Goal: Check status: Check status

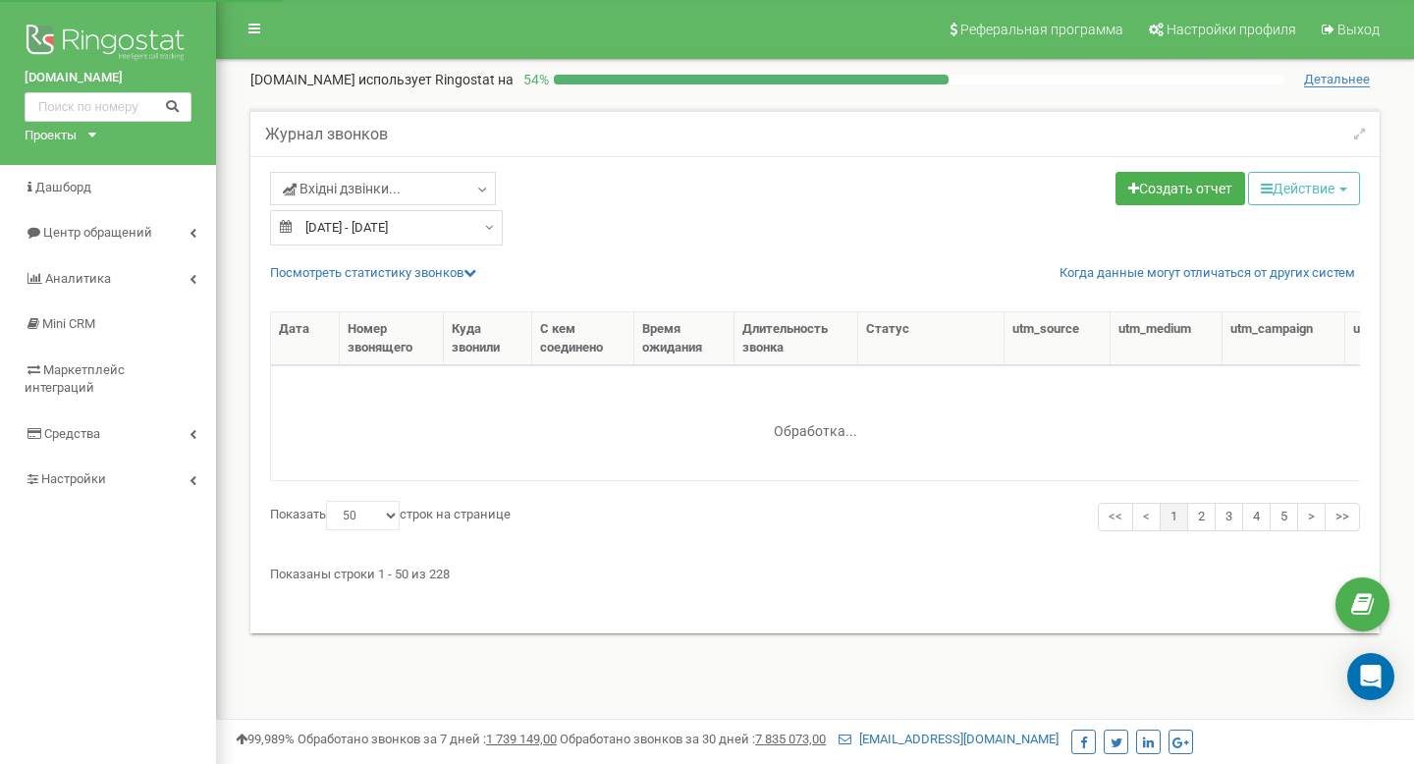
select select "50"
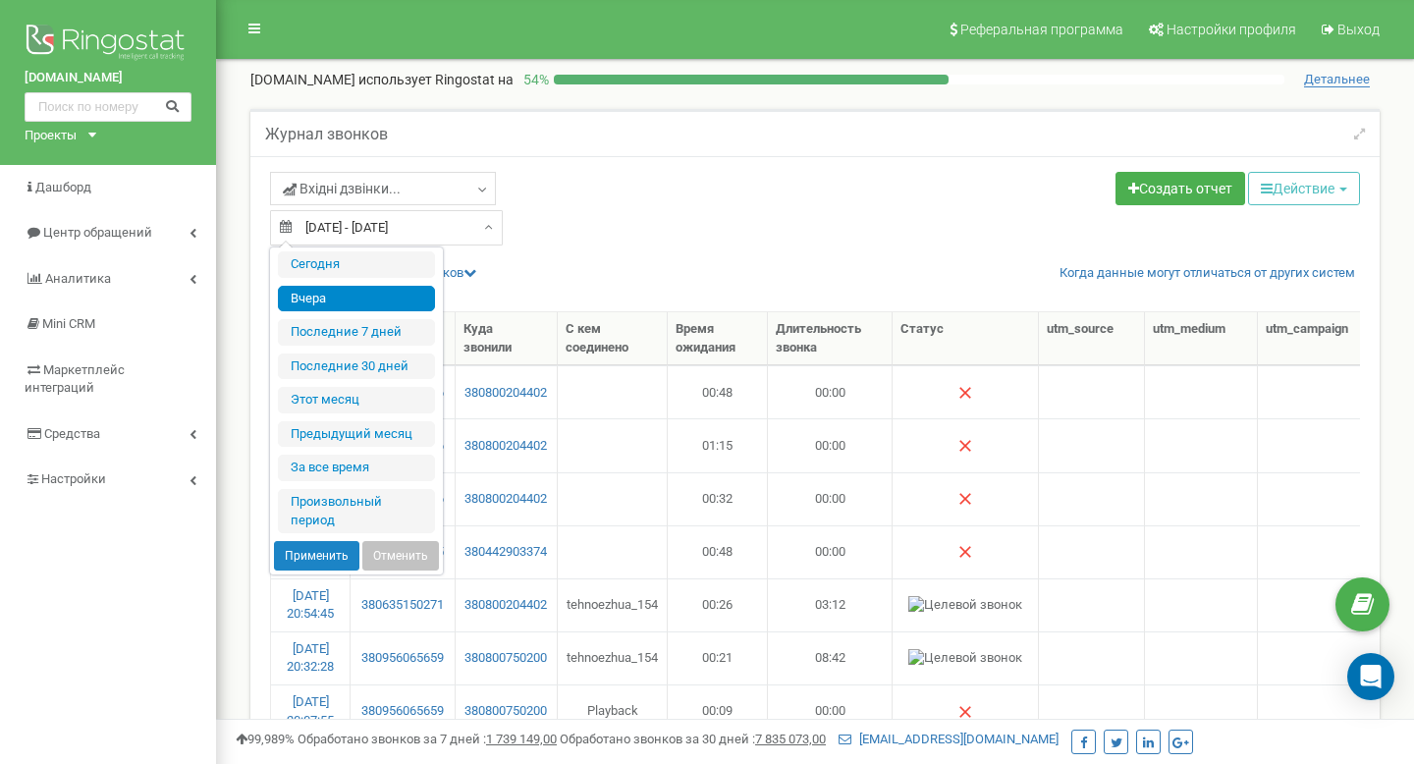
click at [397, 227] on input "18.09.2025 - 18.09.2025" at bounding box center [386, 227] width 233 height 35
click at [372, 261] on li "Сегодня" at bounding box center [356, 264] width 157 height 27
type input "[DATE] - [DATE]"
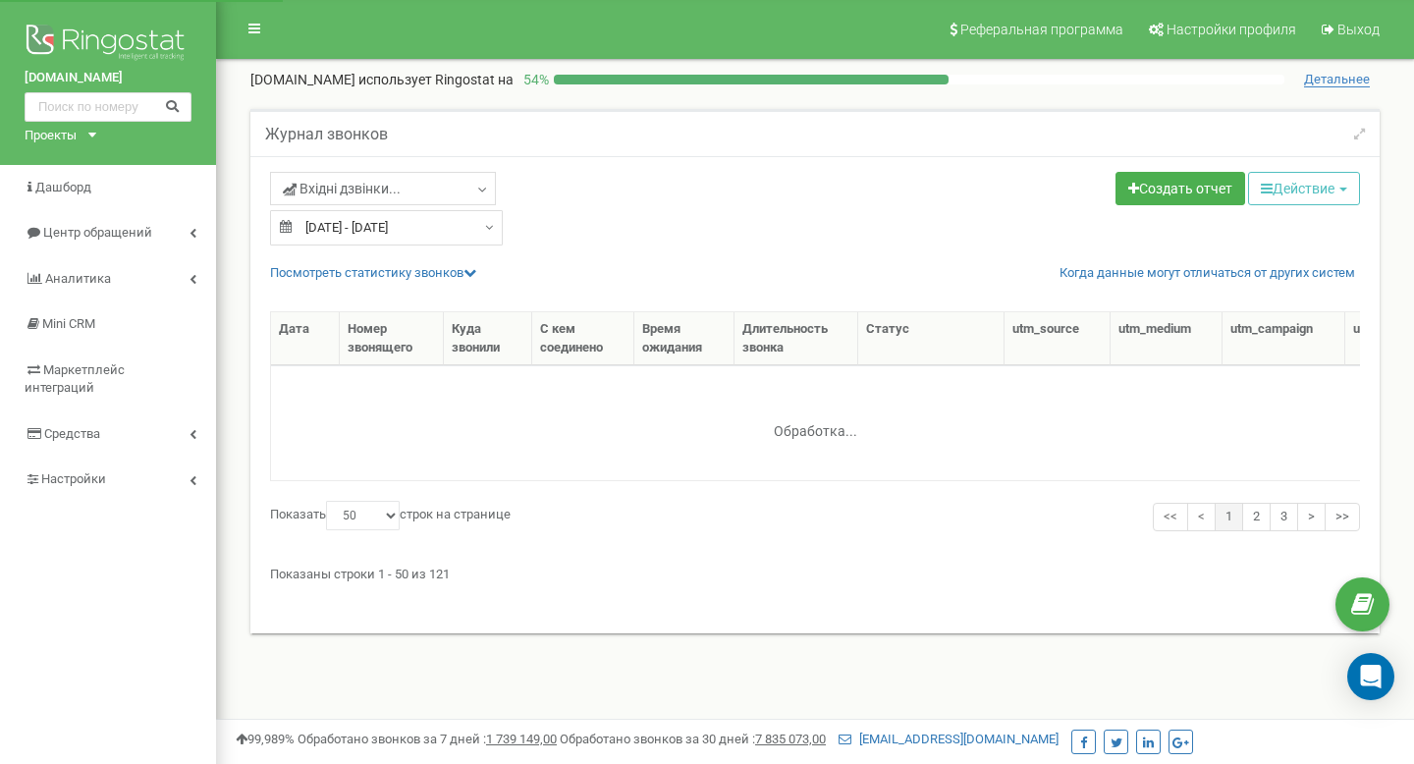
select select "50"
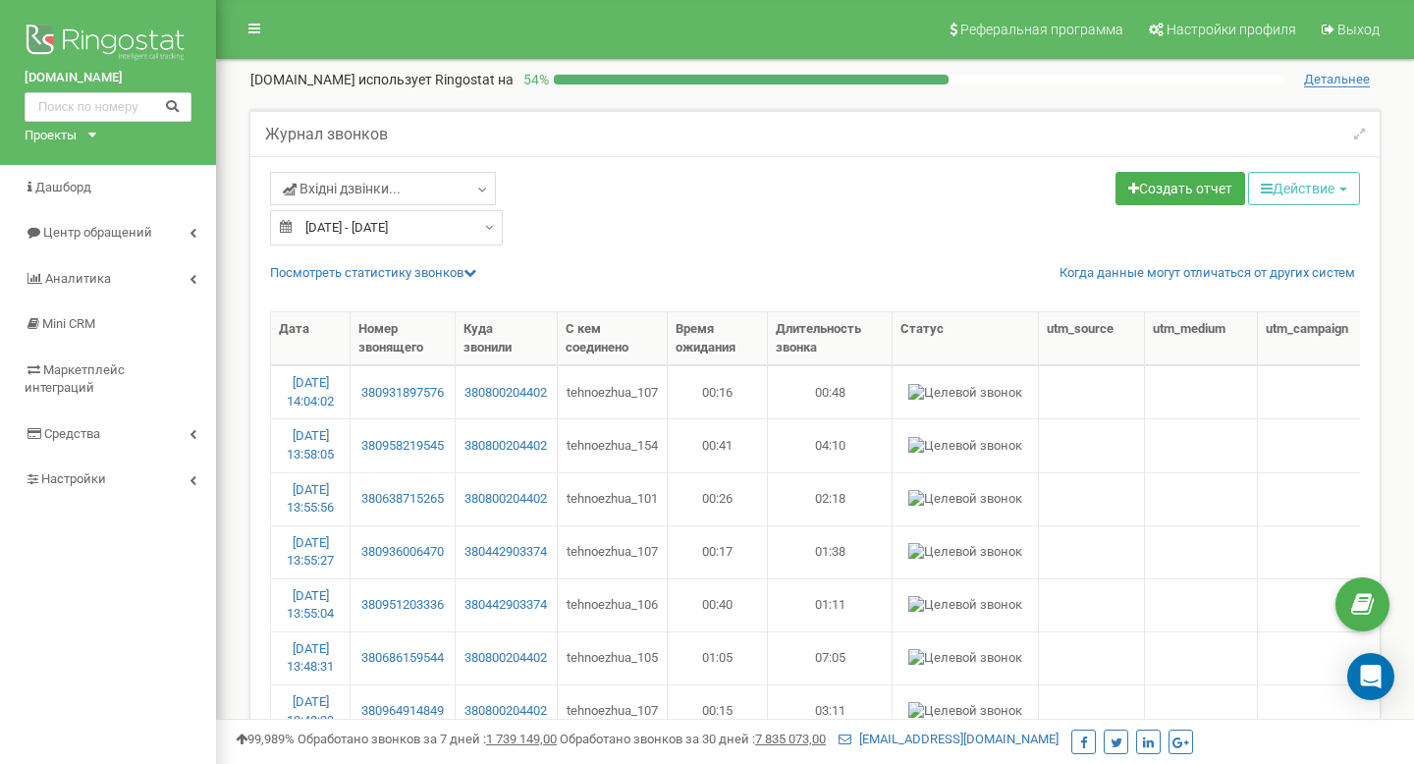
click at [328, 264] on div "Посмотреть cтатистику звонков Когда данные могут отличаться от других систем" at bounding box center [822, 273] width 1104 height 19
click at [332, 270] on link "Посмотреть cтатистику звонков" at bounding box center [373, 272] width 206 height 15
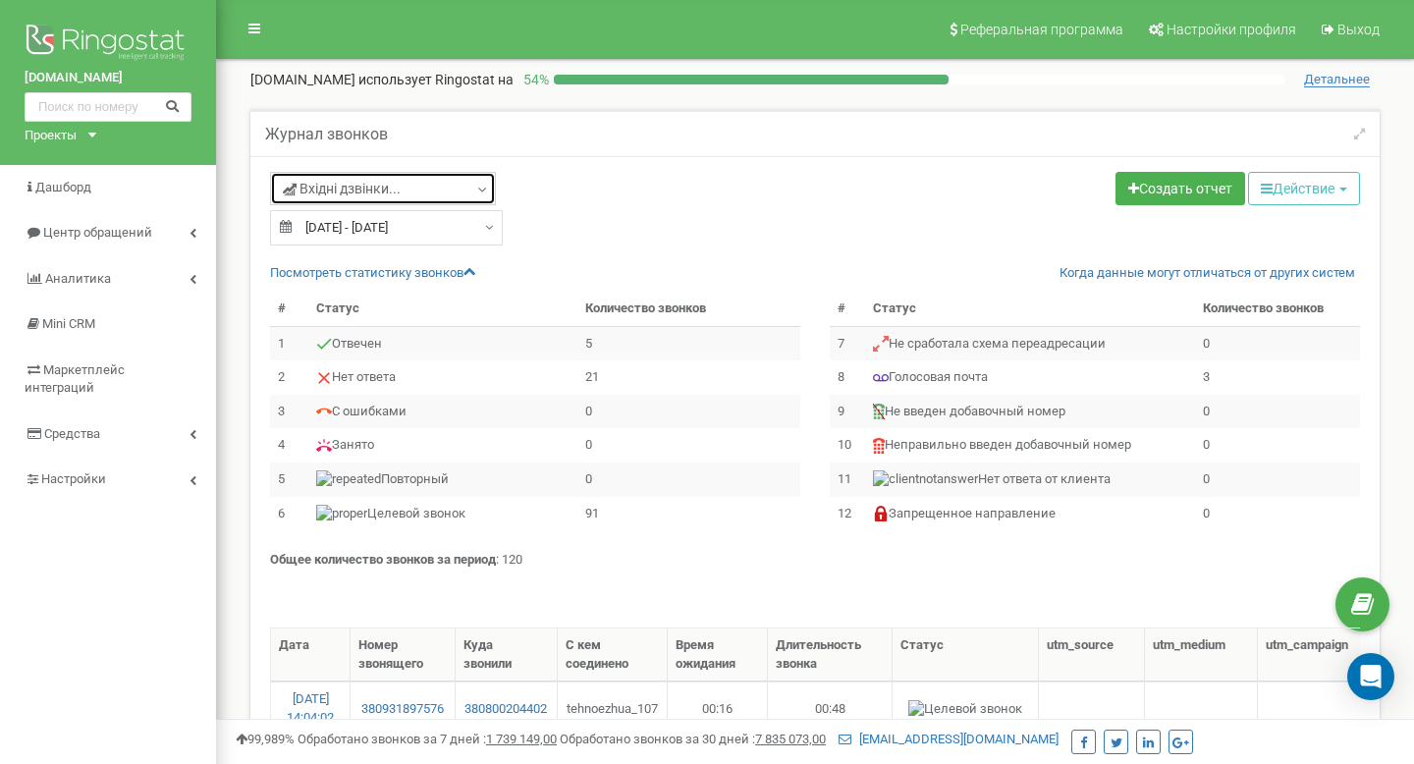
click at [332, 180] on span "Вхідні дзвінки..." at bounding box center [342, 189] width 118 height 20
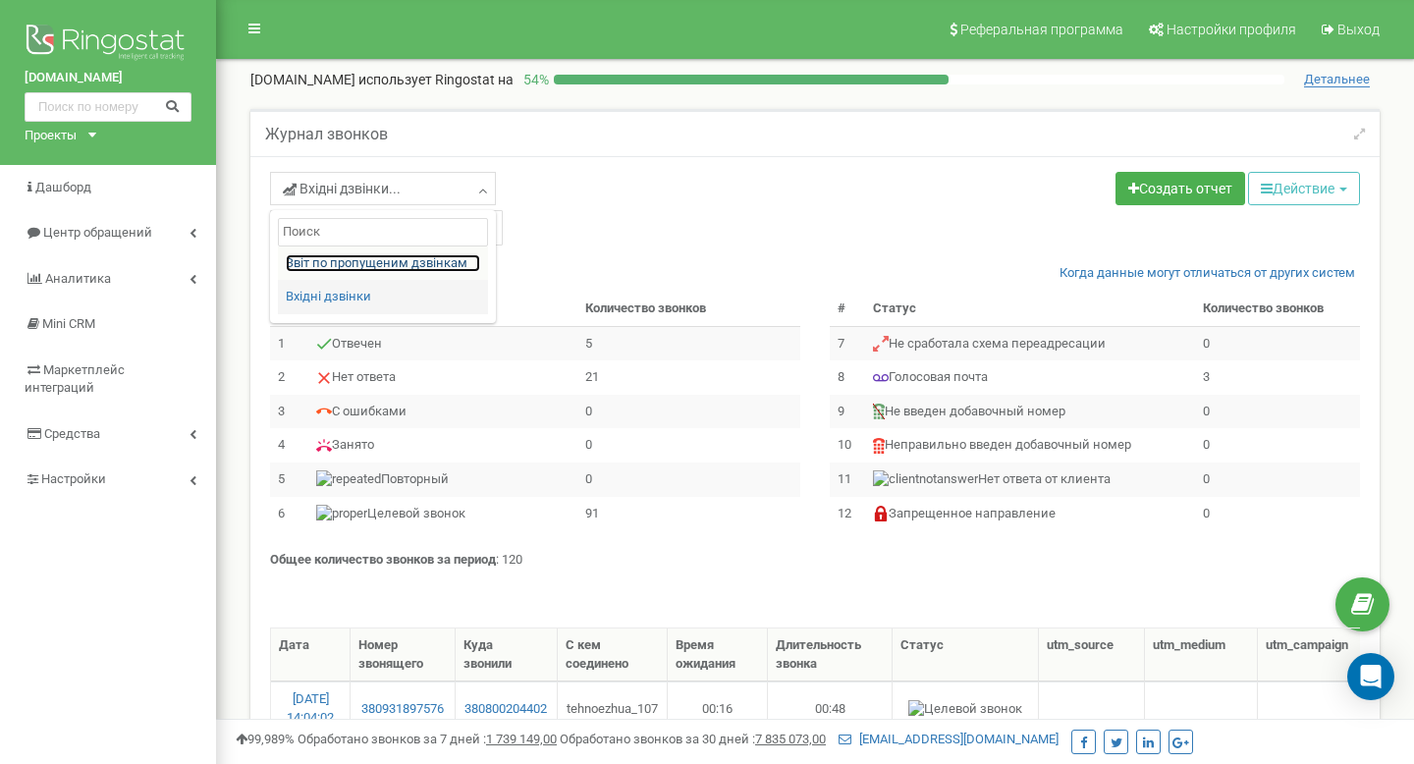
click at [332, 263] on link "Звіт по пропущеним дзвінкам" at bounding box center [383, 263] width 194 height 19
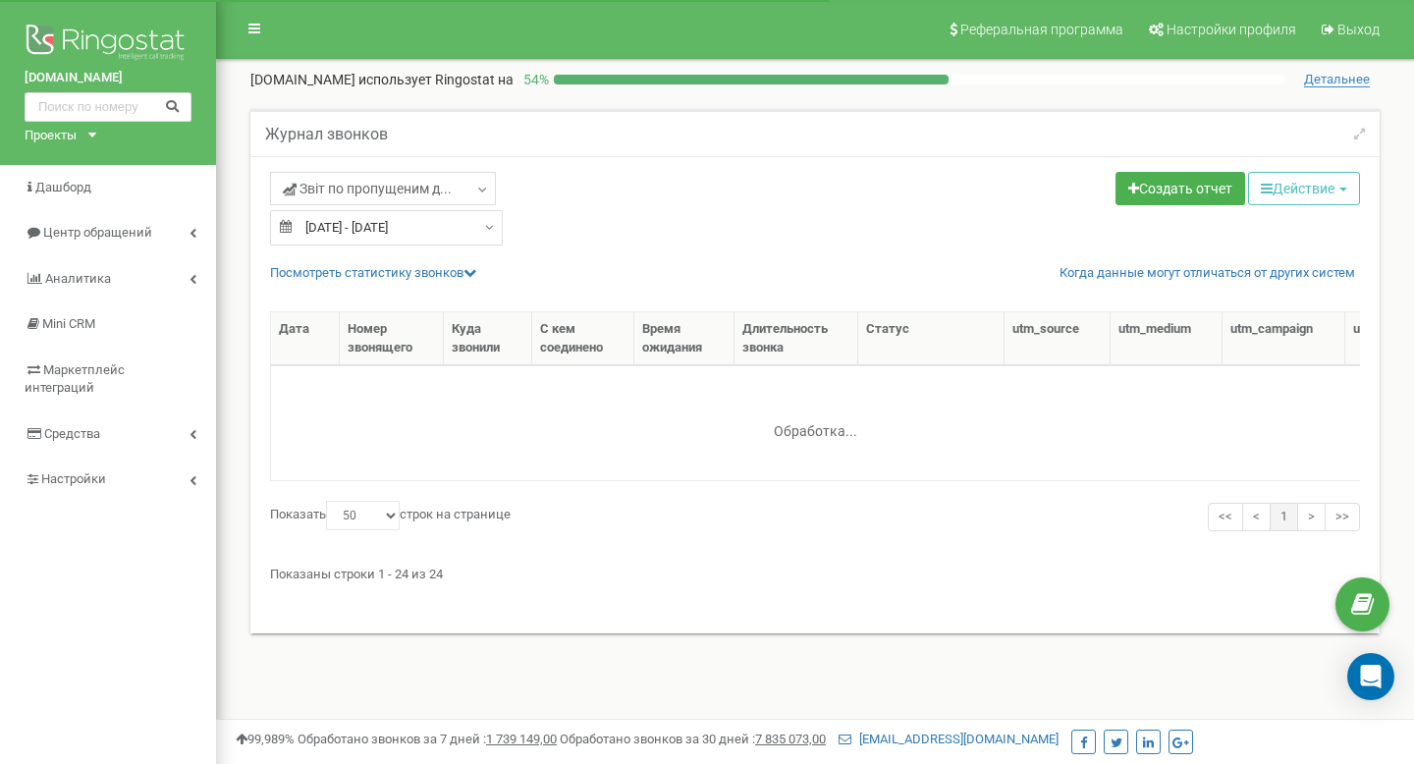
select select "50"
click at [338, 274] on link "Посмотреть cтатистику звонков" at bounding box center [373, 272] width 206 height 15
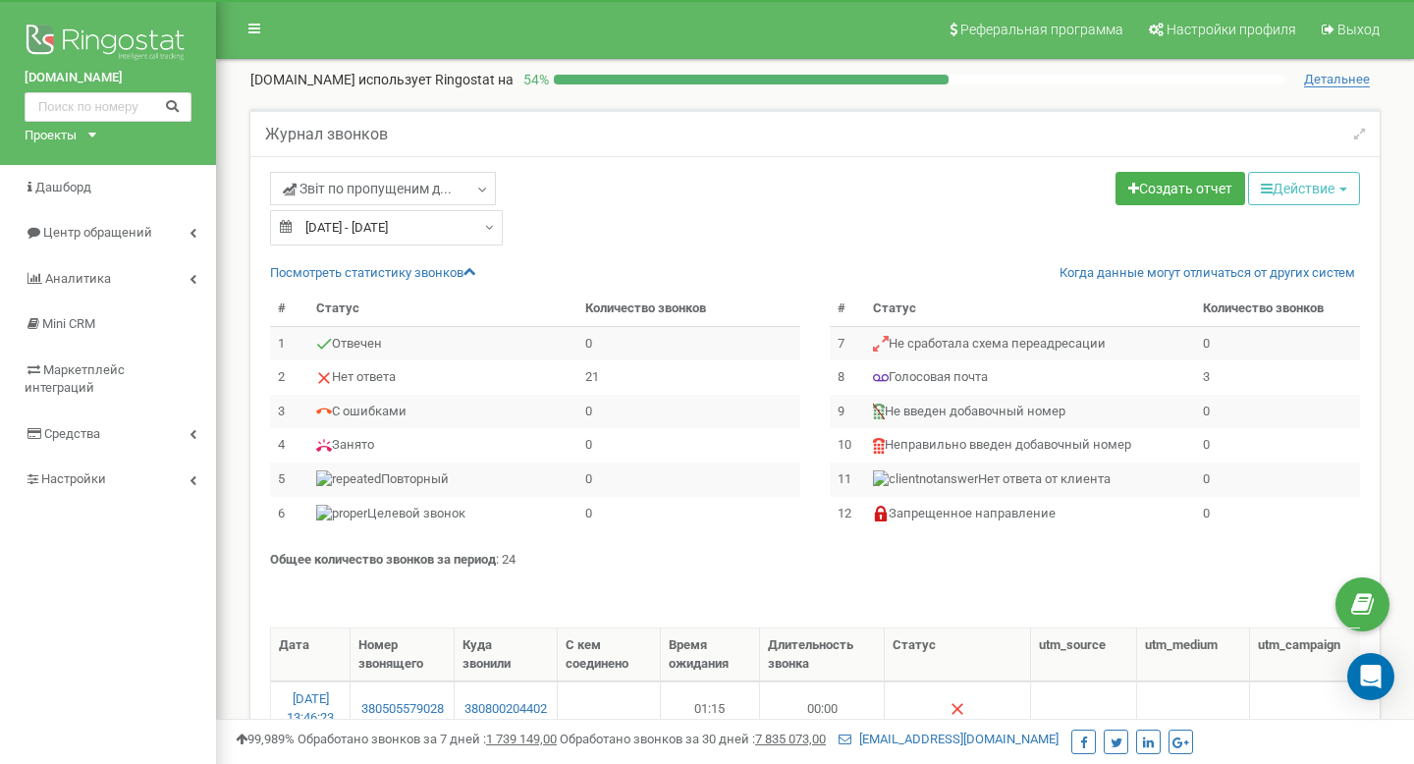
click at [327, 230] on input "[DATE] - [DATE]" at bounding box center [386, 227] width 233 height 35
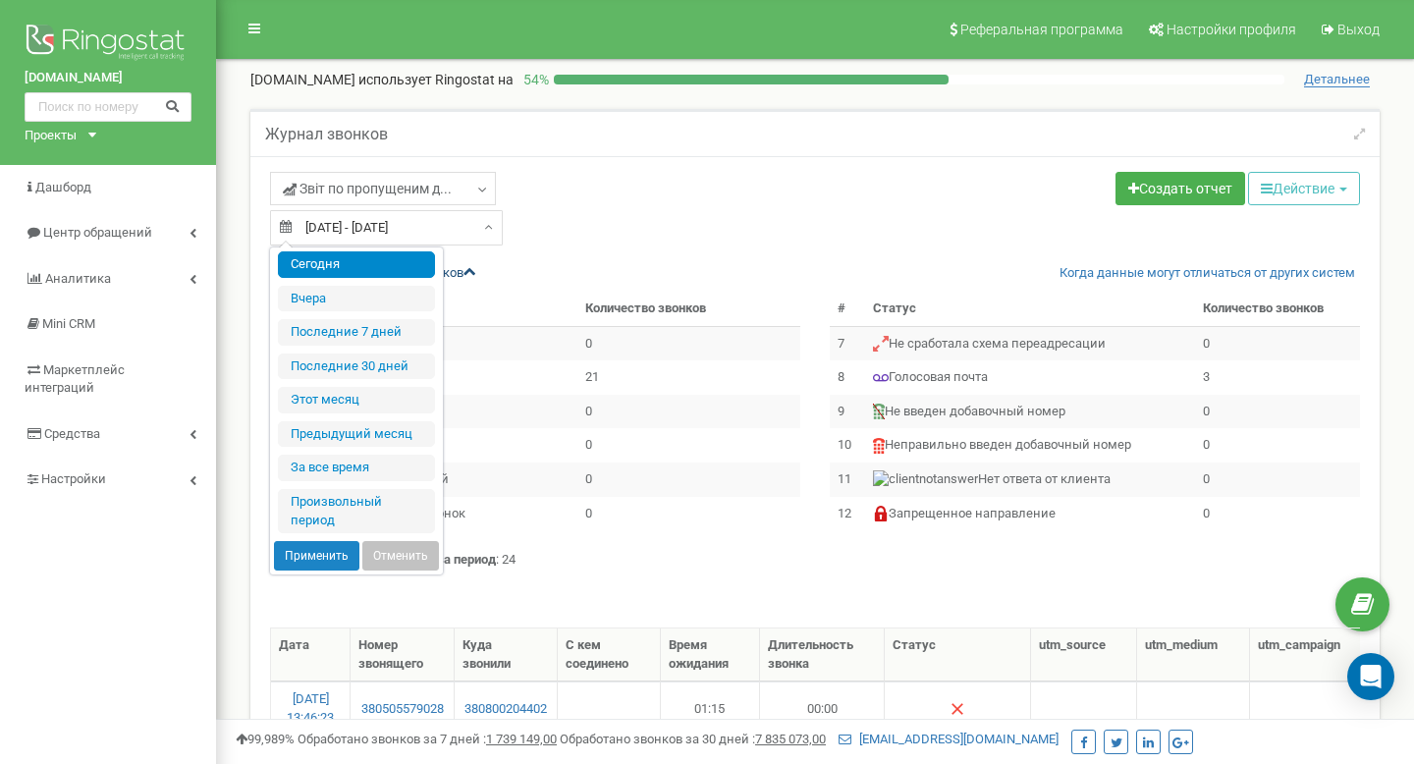
click at [358, 268] on li "Сегодня" at bounding box center [356, 264] width 157 height 27
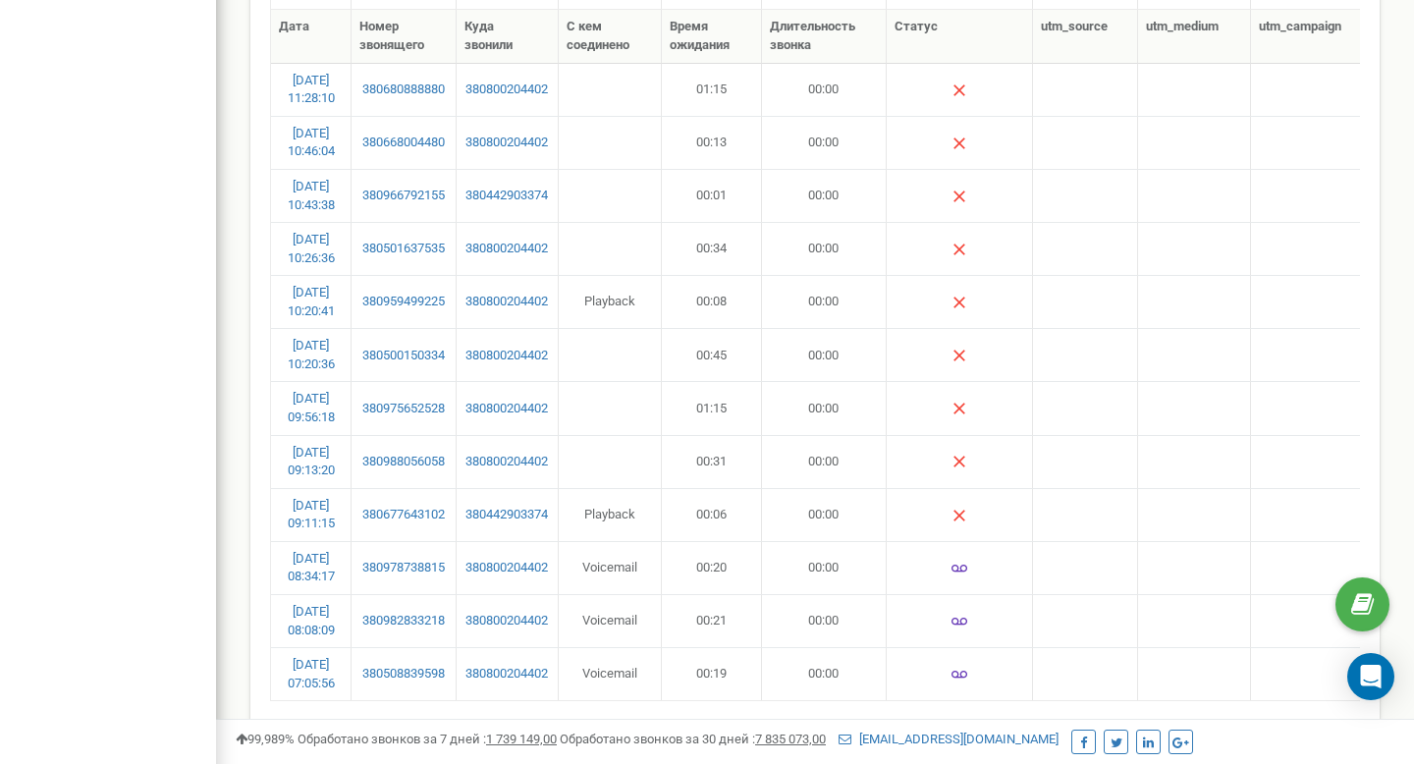
scroll to position [1242, 0]
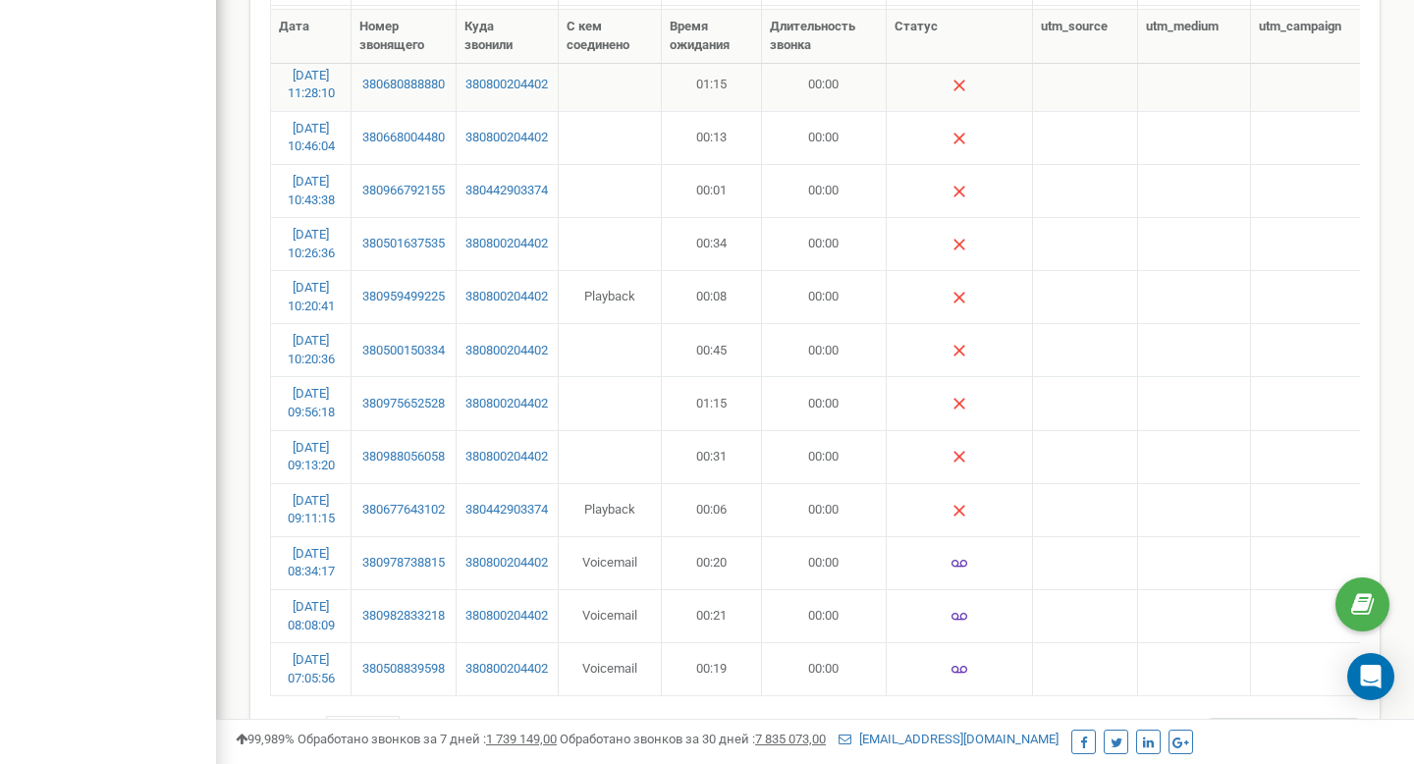
click at [711, 88] on td "01:15" at bounding box center [712, 84] width 100 height 53
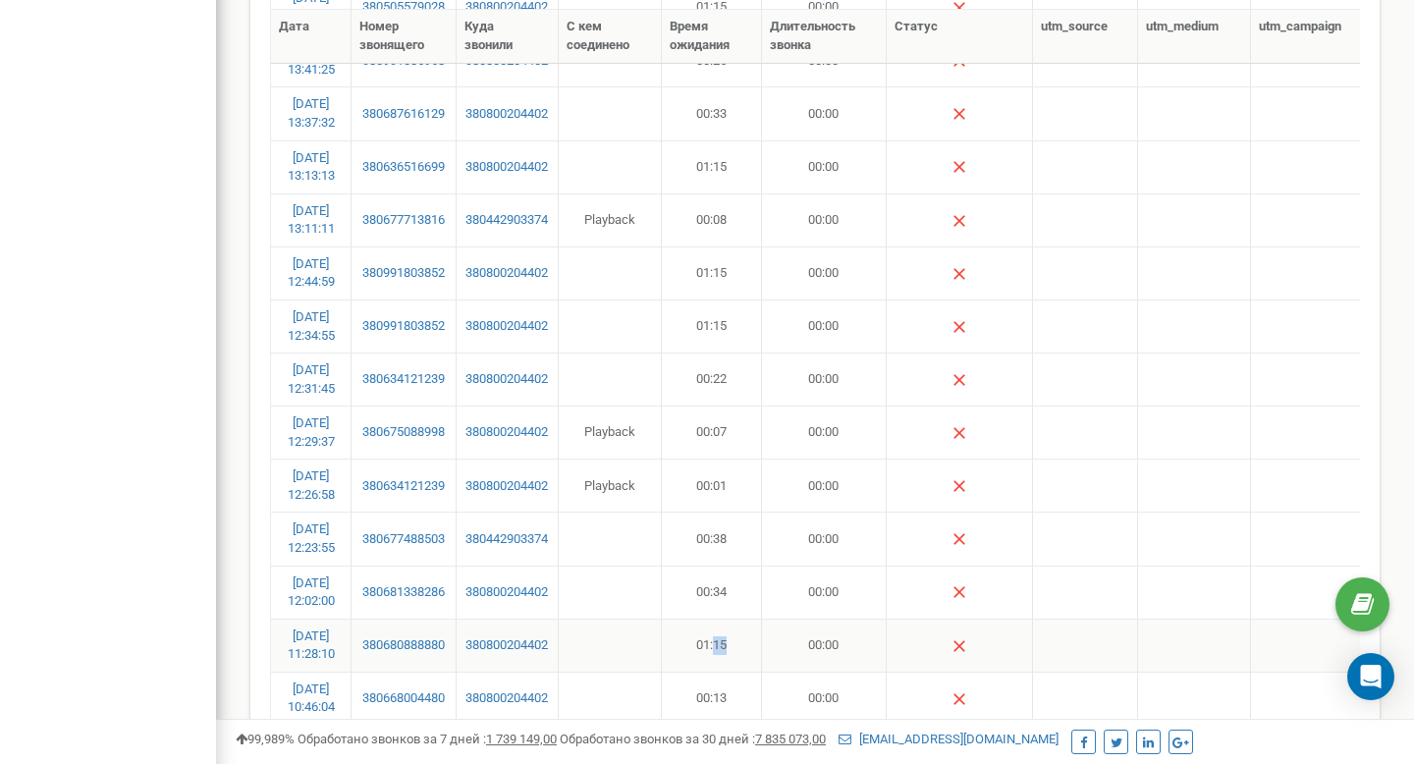
scroll to position [680, 0]
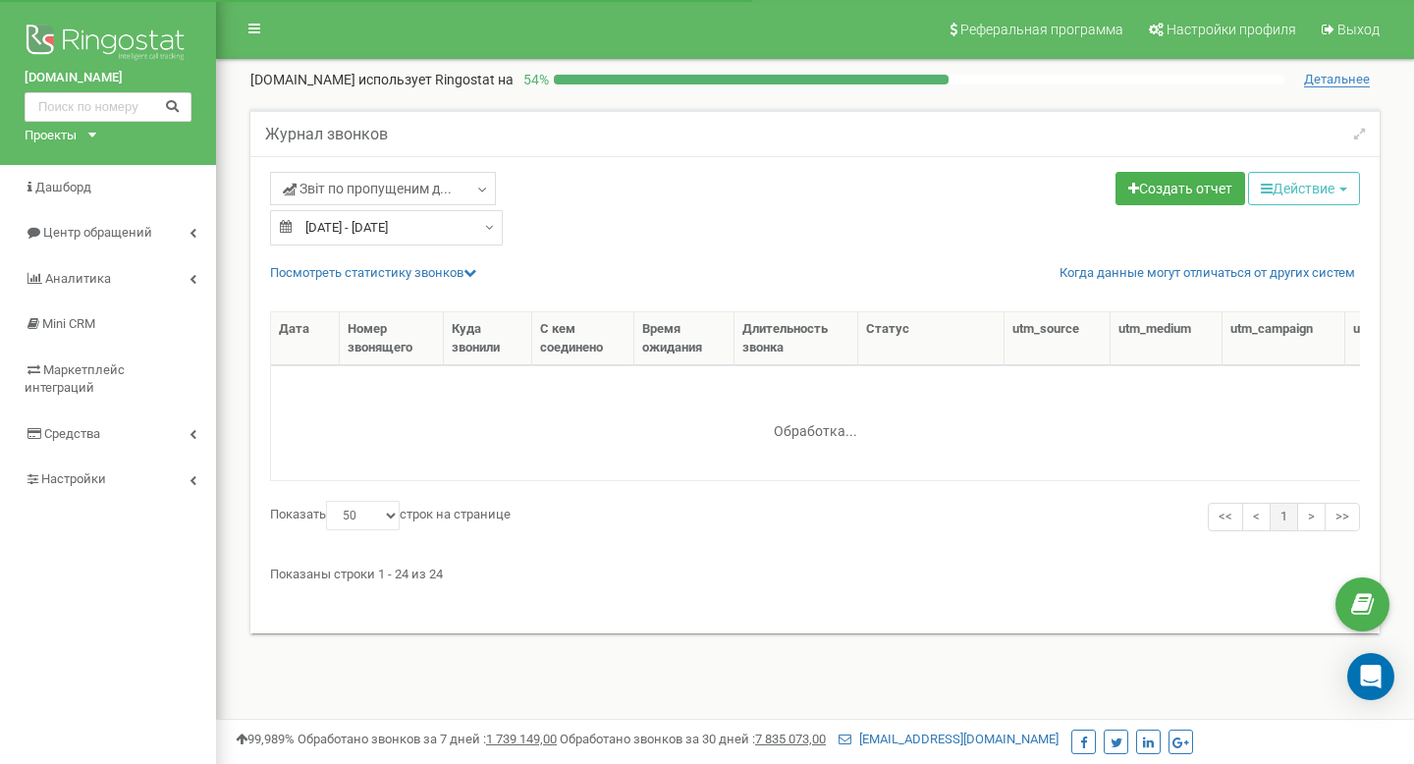
select select "50"
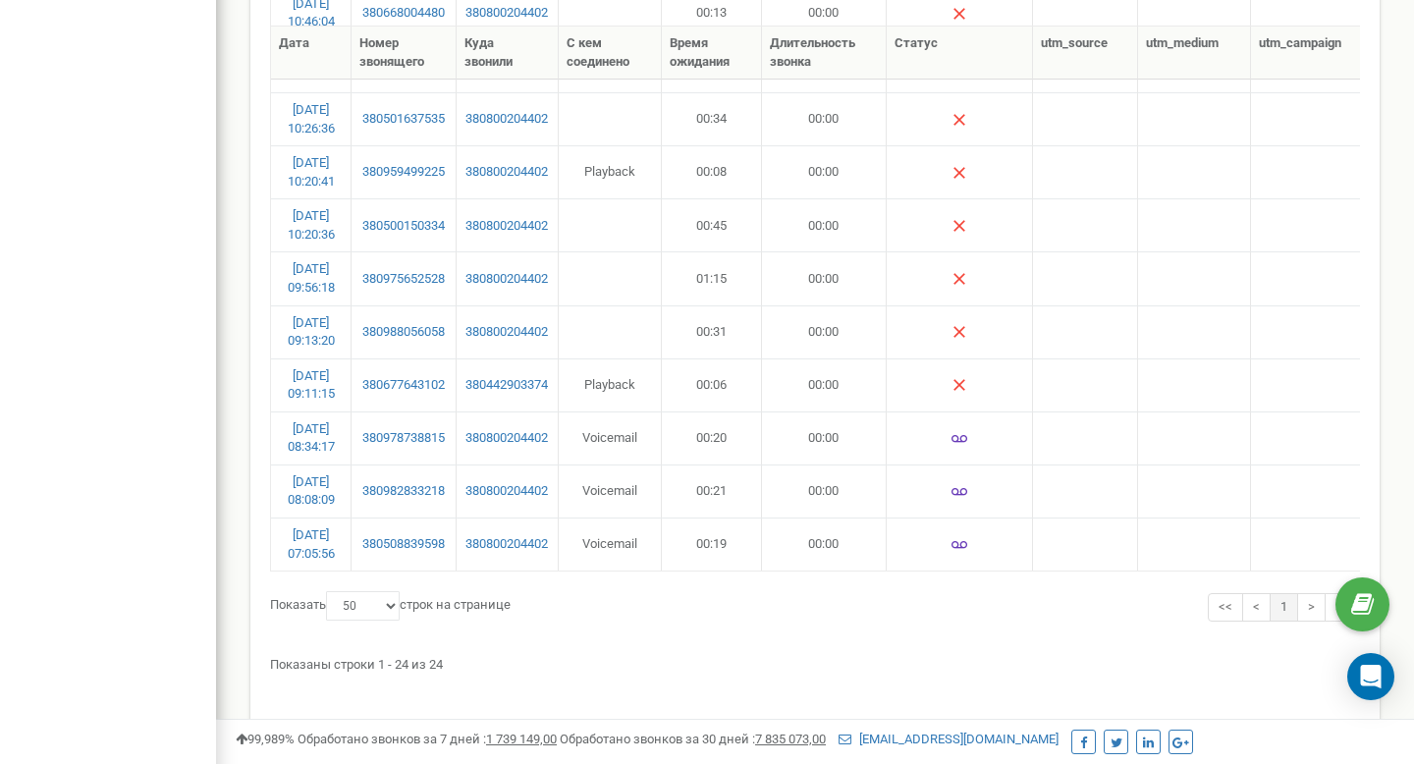
scroll to position [1066, 0]
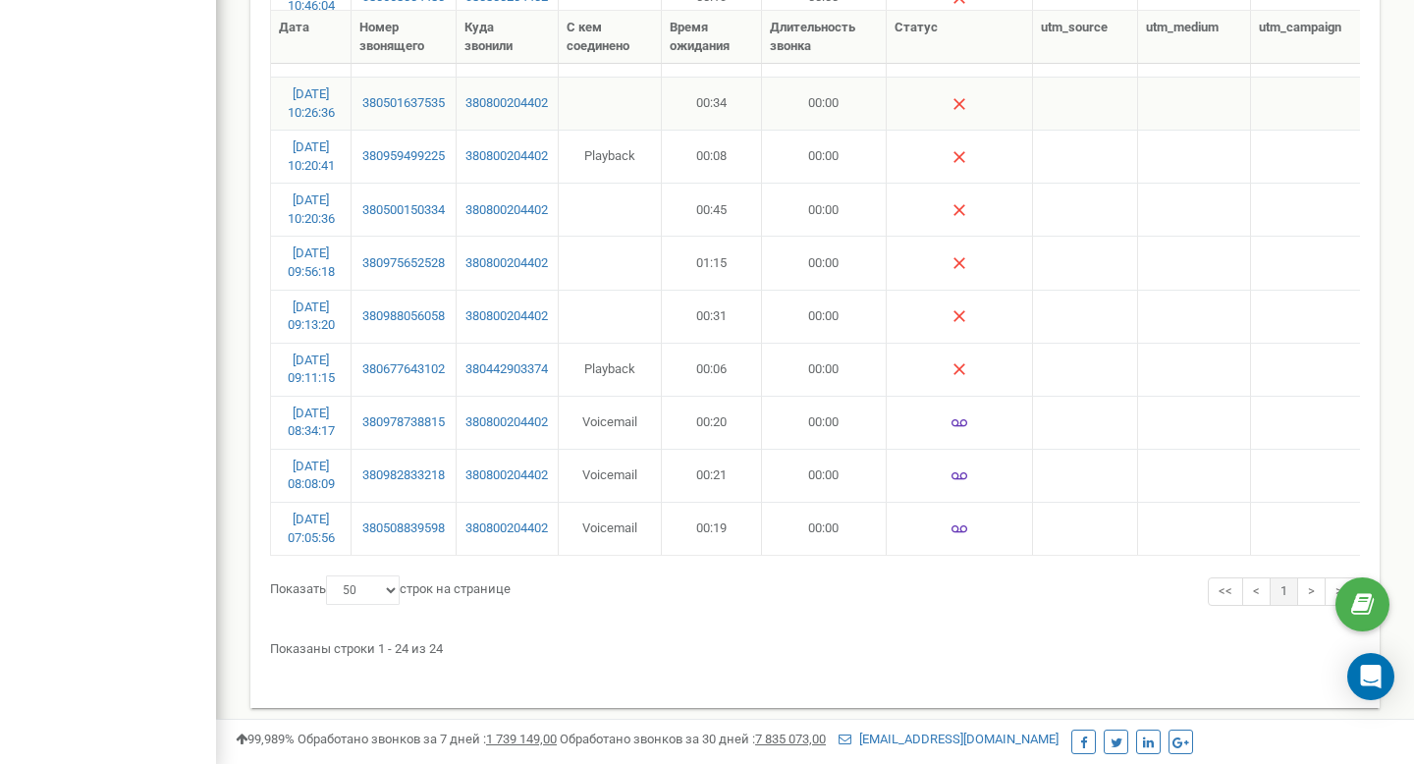
click at [714, 105] on td "00:34" at bounding box center [712, 103] width 100 height 53
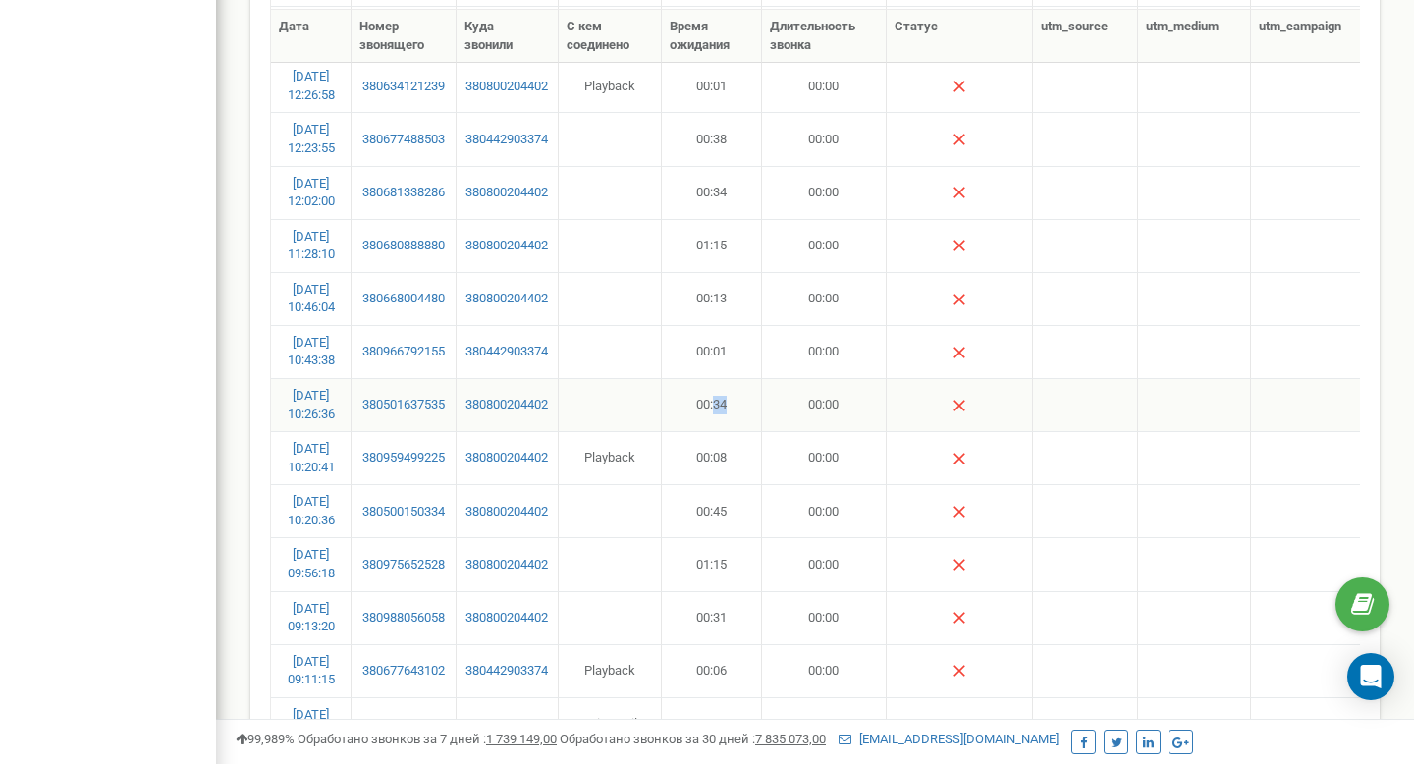
scroll to position [764, 0]
click at [693, 145] on td "00:38" at bounding box center [712, 139] width 100 height 53
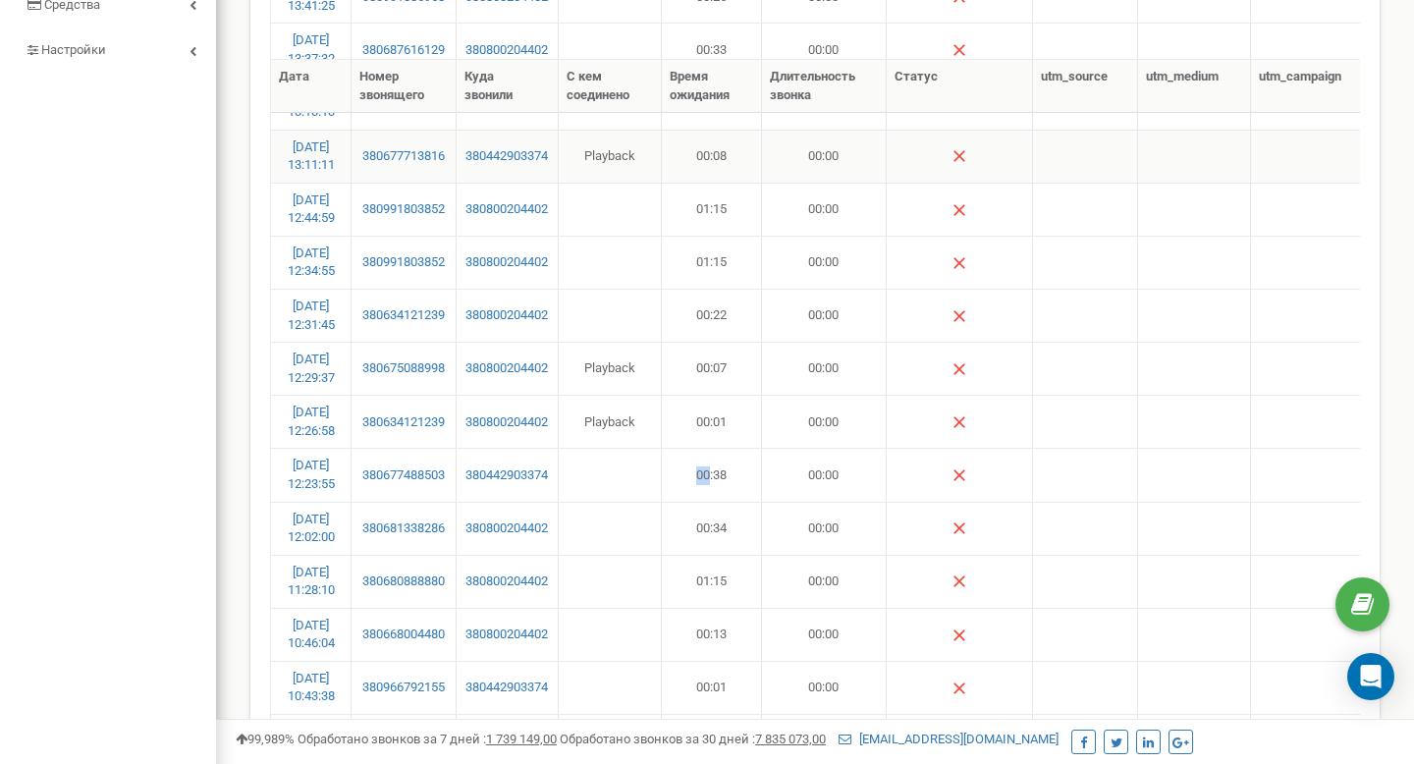
scroll to position [424, 0]
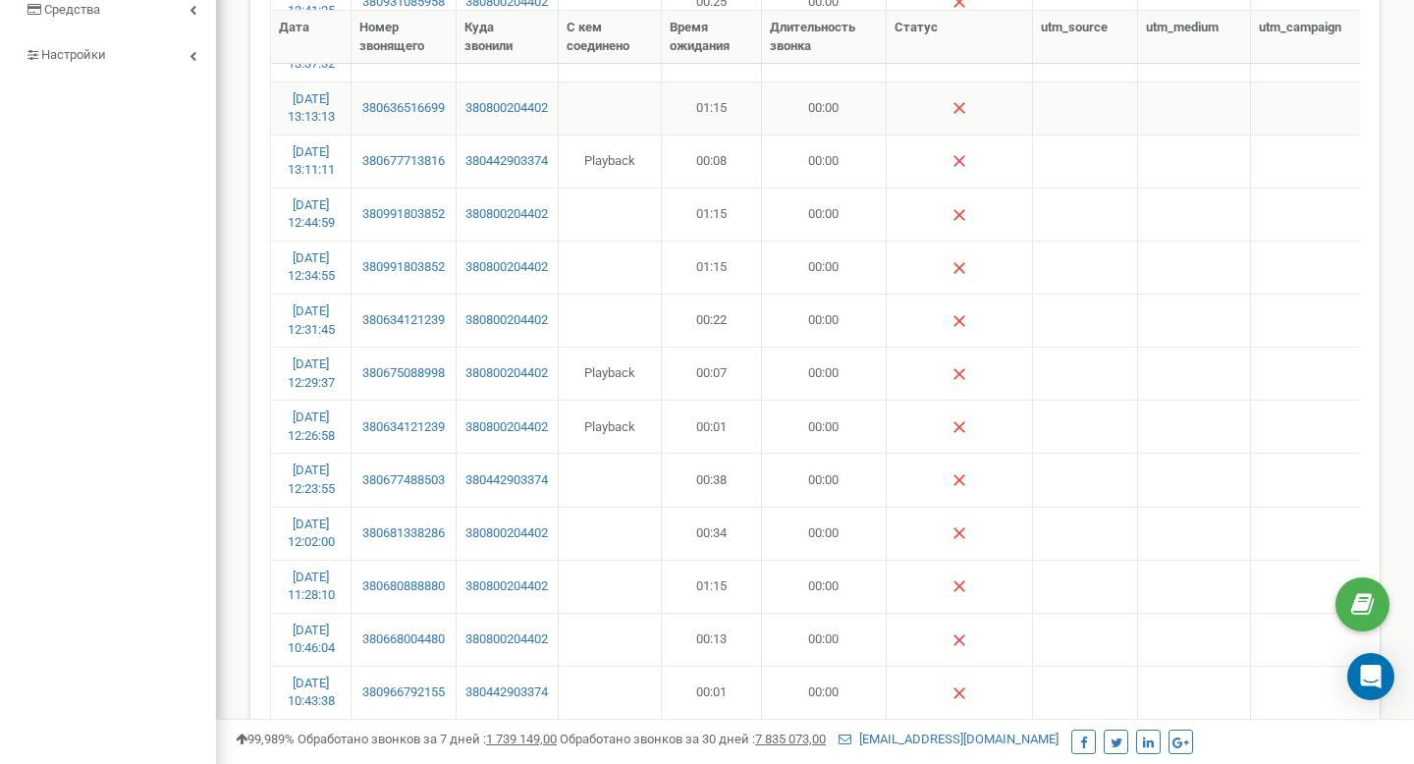
click at [708, 98] on td "01:15" at bounding box center [712, 107] width 100 height 53
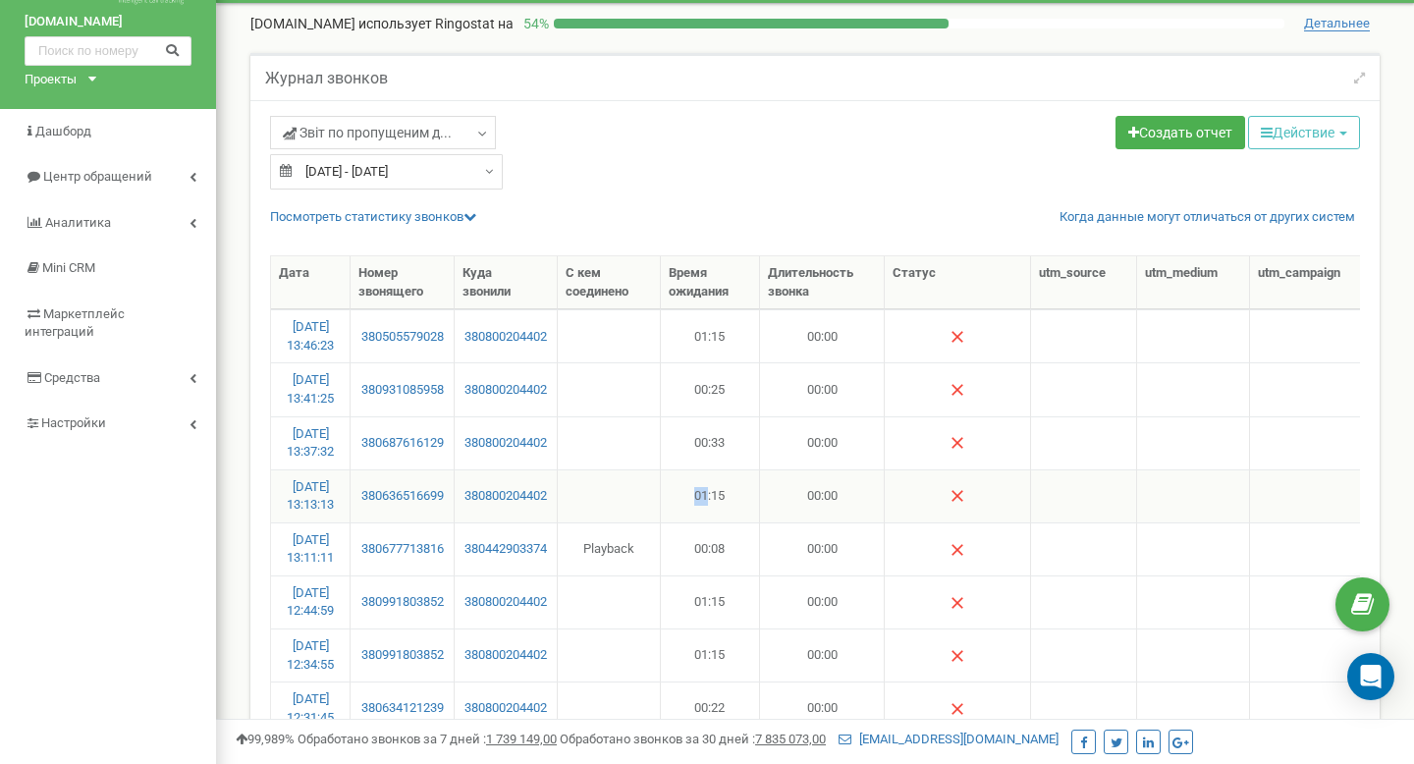
scroll to position [21, 0]
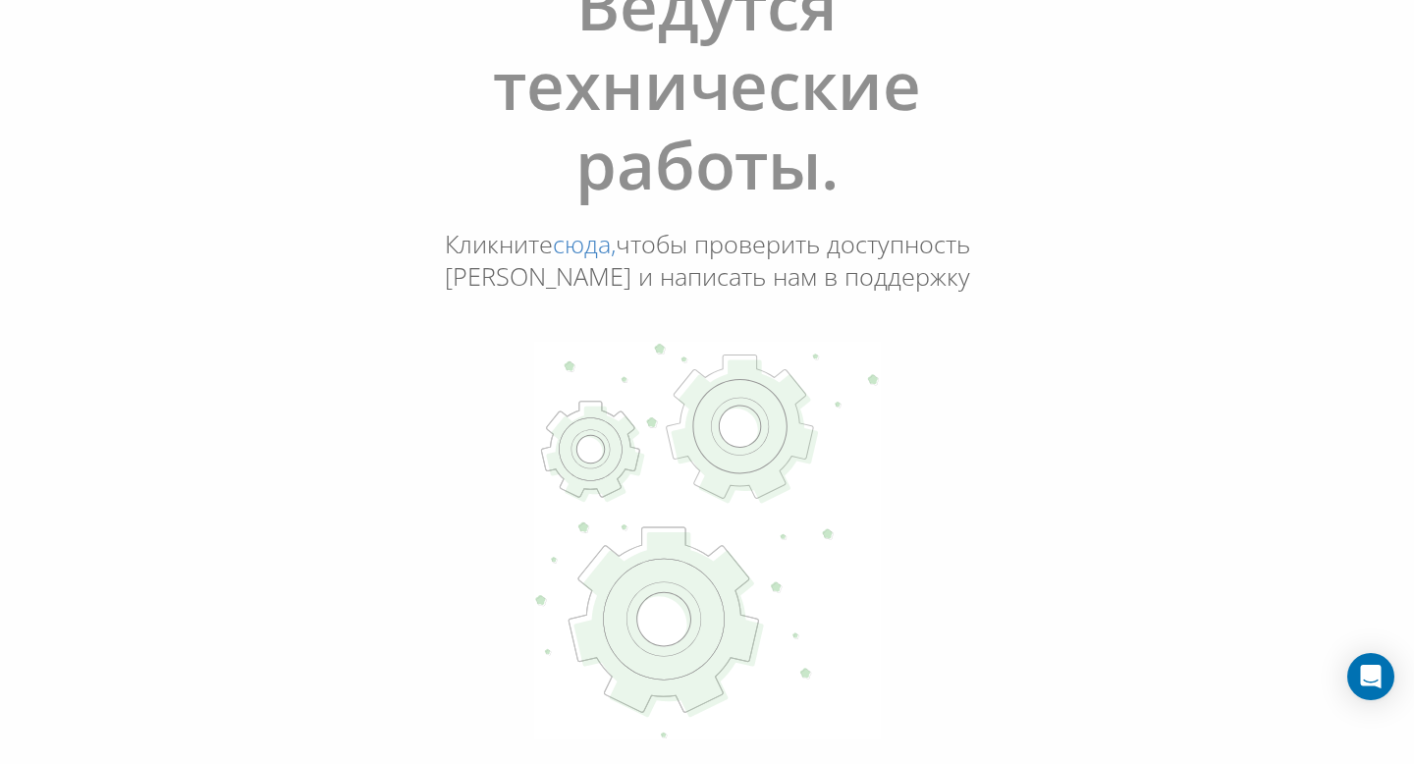
scroll to position [190, 0]
